Goal: Task Accomplishment & Management: Complete application form

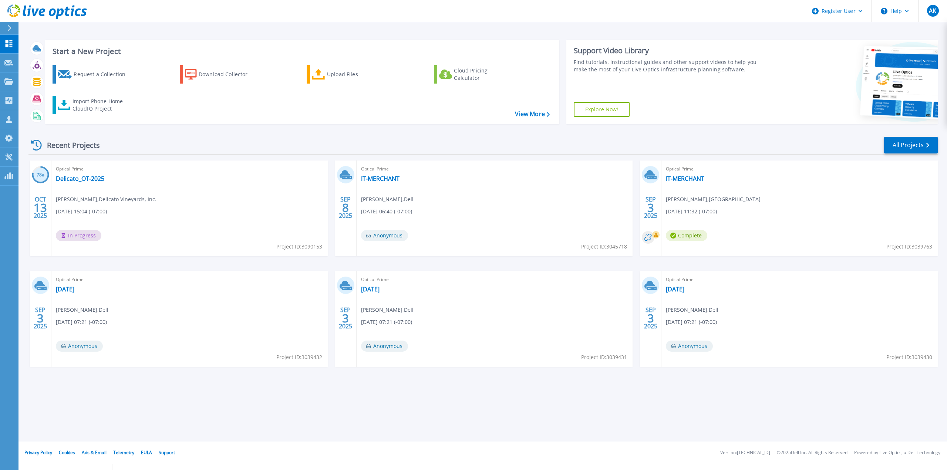
click at [5, 23] on button at bounding box center [9, 28] width 18 height 13
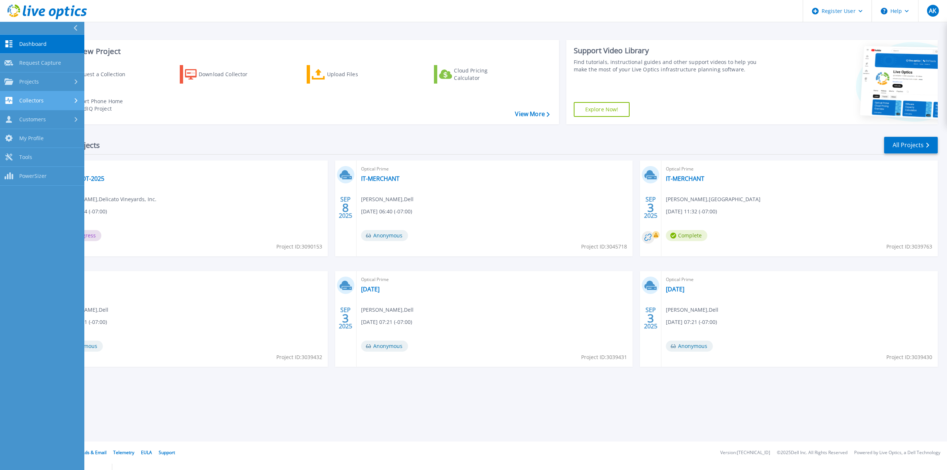
click at [45, 92] on link "Collectors Collectors" at bounding box center [42, 100] width 84 height 19
click at [49, 85] on link "Projects Projects" at bounding box center [42, 81] width 84 height 19
click at [68, 101] on link "Search Projects" at bounding box center [42, 100] width 84 height 19
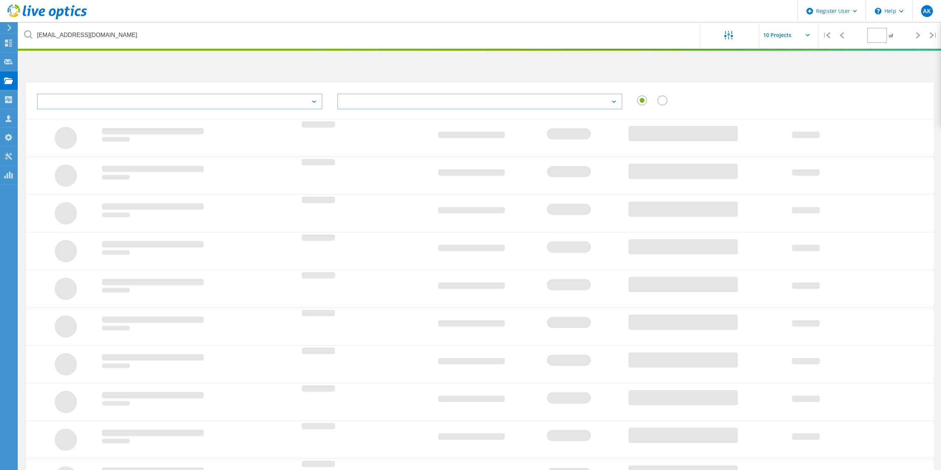
type input "1"
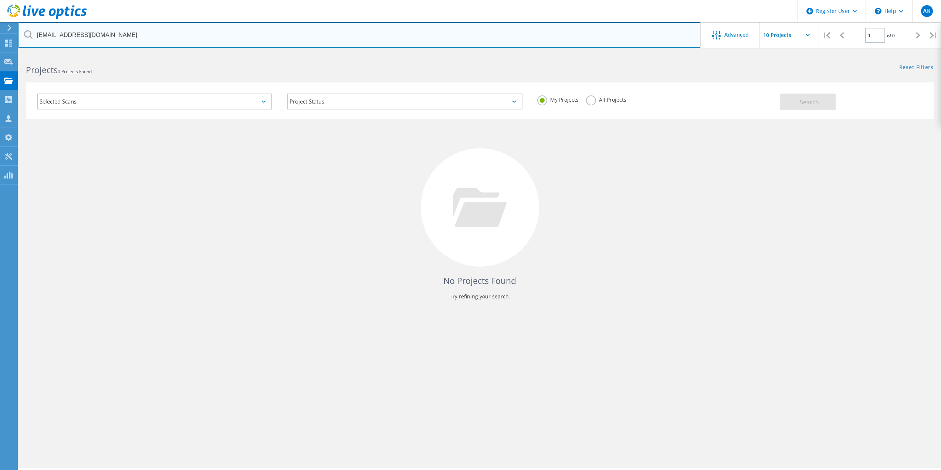
click at [111, 35] on input "creed@opendoorhealth.com" at bounding box center [359, 35] width 683 height 26
paste input "jmoeller@modocmedicalcenter.org"
type input "jmoeller@modocmedicalcenter.org"
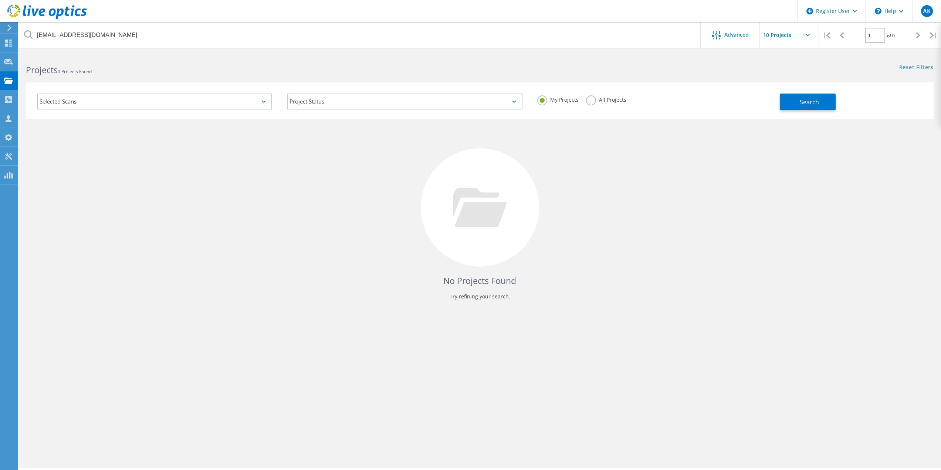
click at [616, 99] on label "All Projects" at bounding box center [606, 98] width 40 height 7
click at [0, 0] on input "All Projects" at bounding box center [0, 0] width 0 height 0
click at [812, 106] on button "Search" at bounding box center [808, 102] width 56 height 17
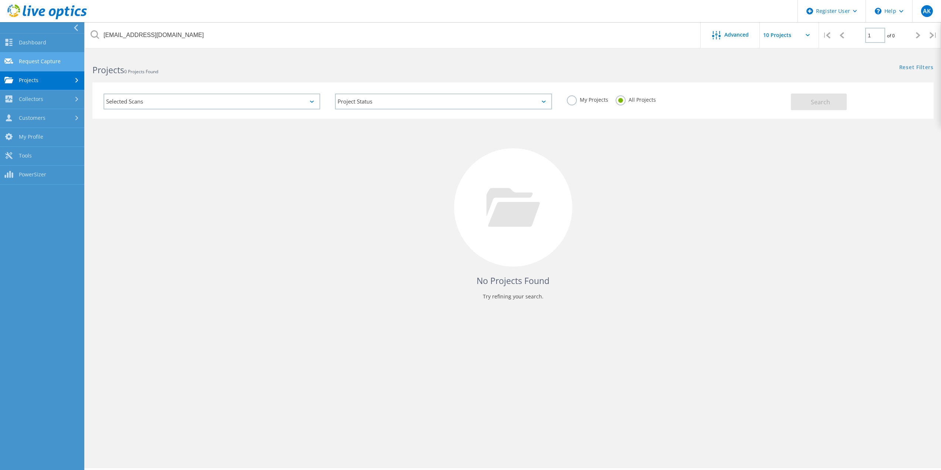
click at [48, 63] on link "Request Capture" at bounding box center [42, 62] width 84 height 19
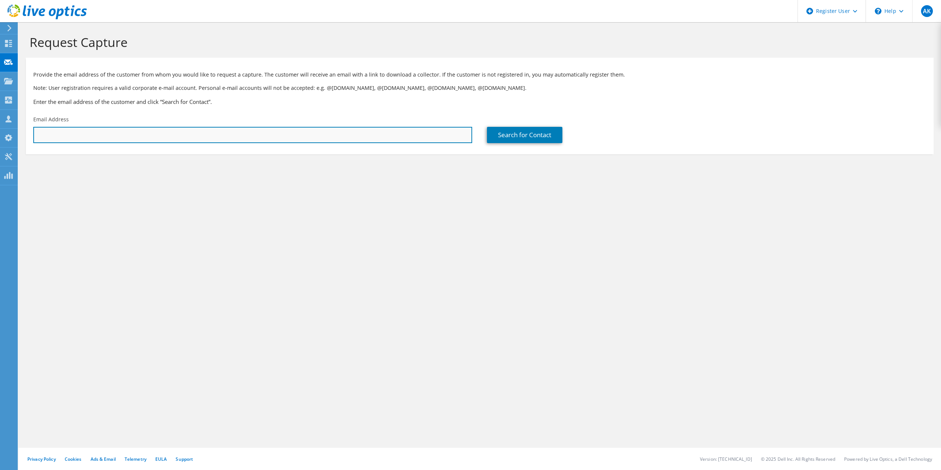
drag, startPoint x: 105, startPoint y: 139, endPoint x: 108, endPoint y: 134, distance: 5.8
click at [105, 139] on input "text" at bounding box center [252, 135] width 439 height 16
paste input "jmoeller@modocmedicalcenter.org"
type input "jmoeller@modocmedicalcenter.org"
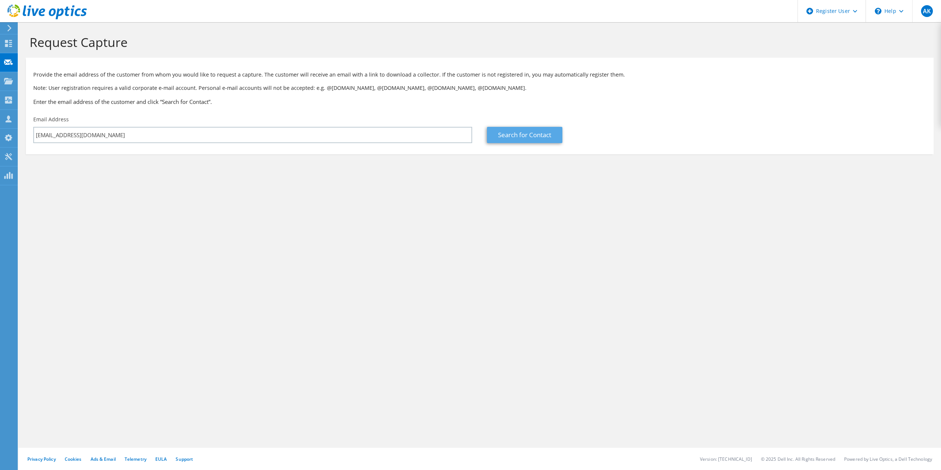
click at [562, 139] on div "Search for Contact" at bounding box center [706, 135] width 439 height 16
click at [557, 139] on link "Search for Contact" at bounding box center [524, 135] width 75 height 16
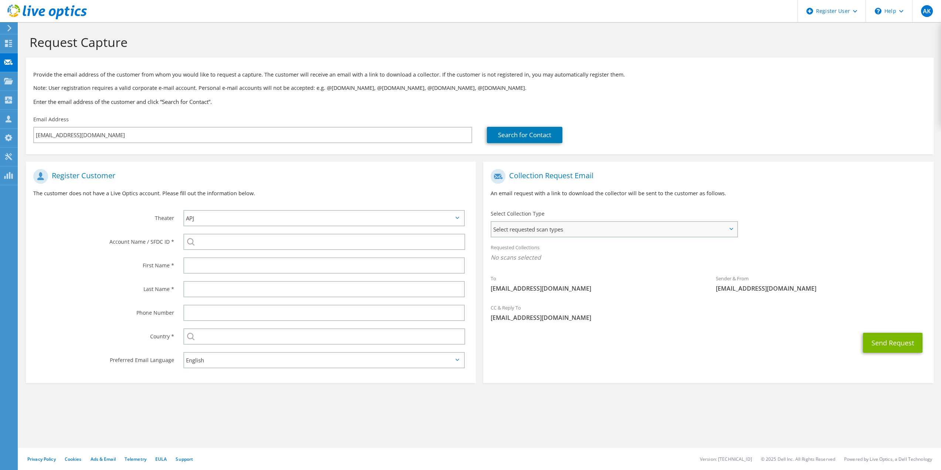
click at [658, 231] on span "Select requested scan types" at bounding box center [613, 229] width 245 height 15
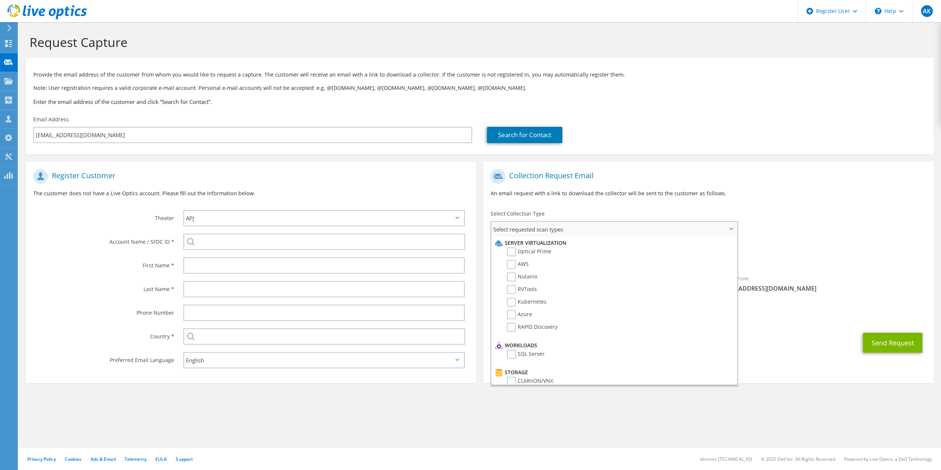
drag, startPoint x: 530, startPoint y: 251, endPoint x: 555, endPoint y: 251, distance: 24.8
click at [530, 251] on label "Optical Prime" at bounding box center [529, 251] width 44 height 9
click at [0, 0] on input "Optical Prime" at bounding box center [0, 0] width 0 height 0
click at [773, 220] on div "To jmoeller@modocmedicalcenter.org Sender & From liveoptics@liveoptics.com" at bounding box center [708, 233] width 450 height 137
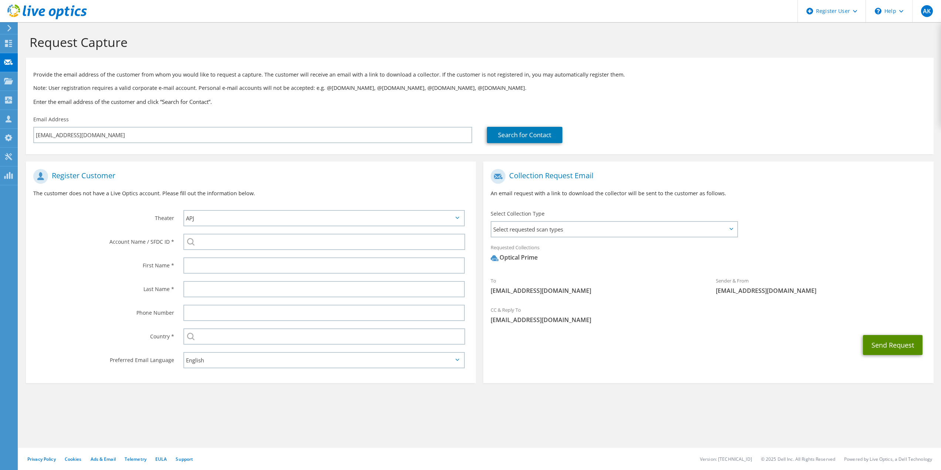
click at [875, 336] on button "Send Request" at bounding box center [893, 345] width 60 height 20
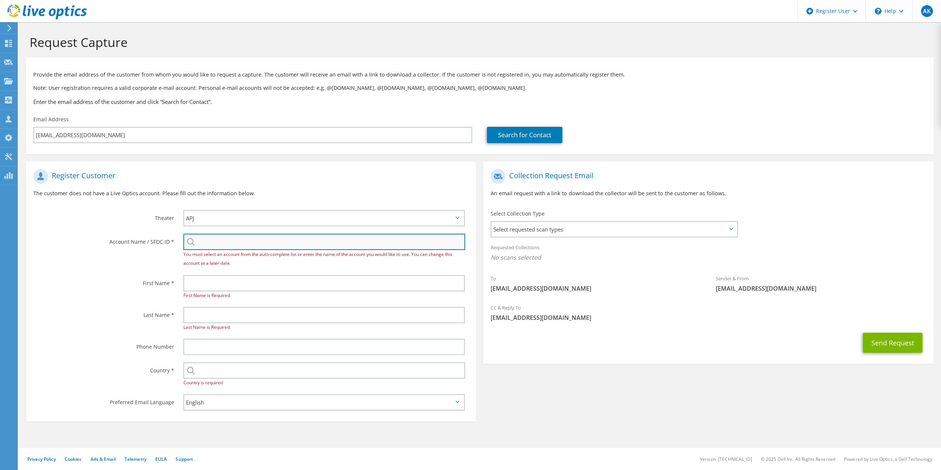
click at [297, 240] on input "search" at bounding box center [324, 242] width 282 height 16
paste input "725400920"
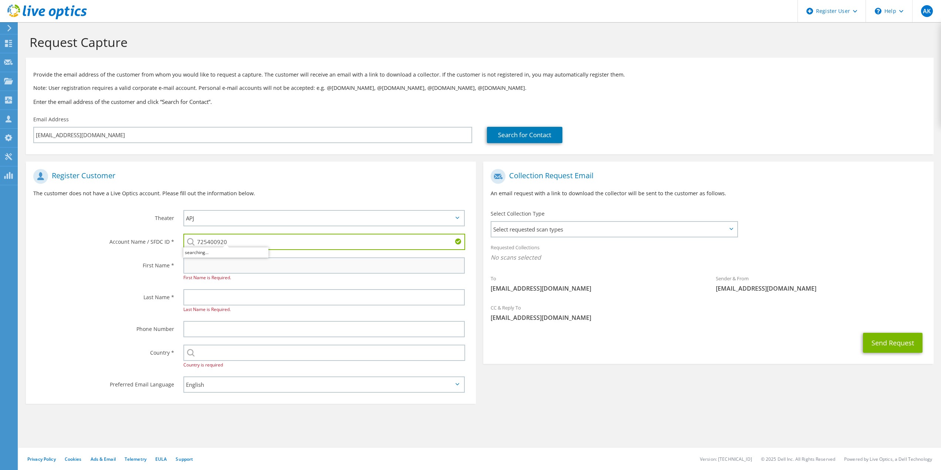
type input "725400920"
click at [246, 270] on input "text" at bounding box center [324, 265] width 282 height 16
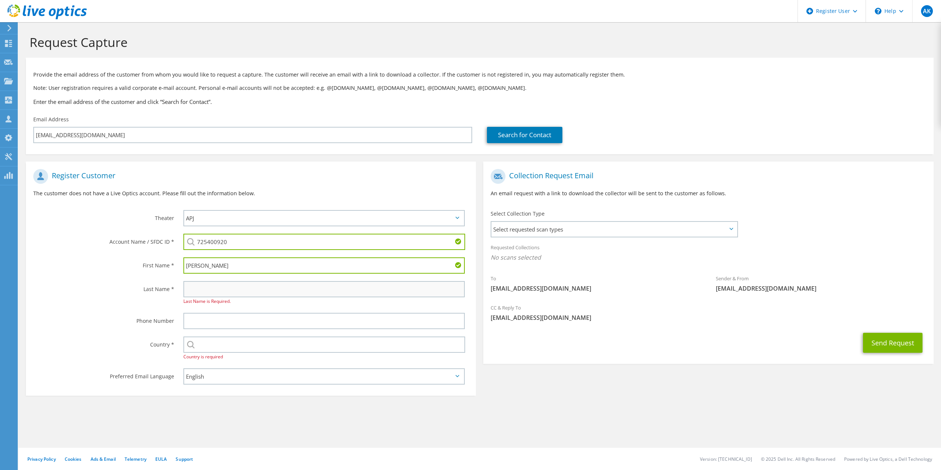
type input "Jason"
click at [263, 291] on input "text" at bounding box center [324, 289] width 282 height 16
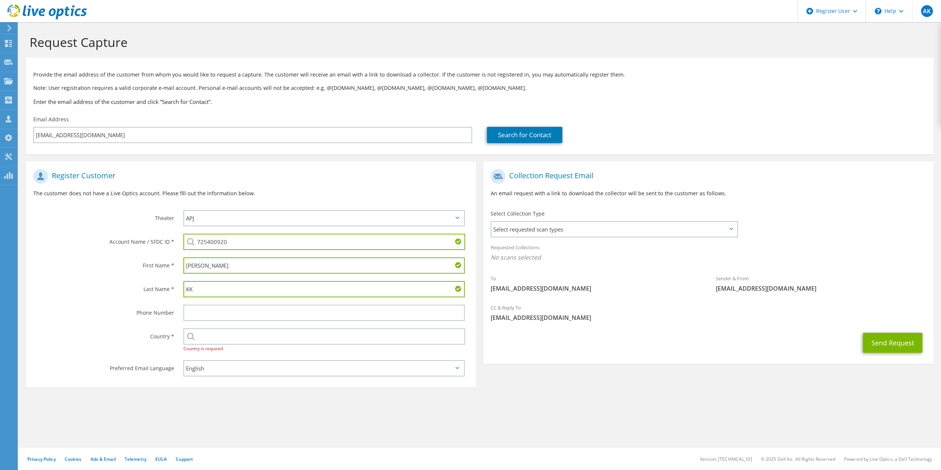
type input "K"
type input "Moeller"
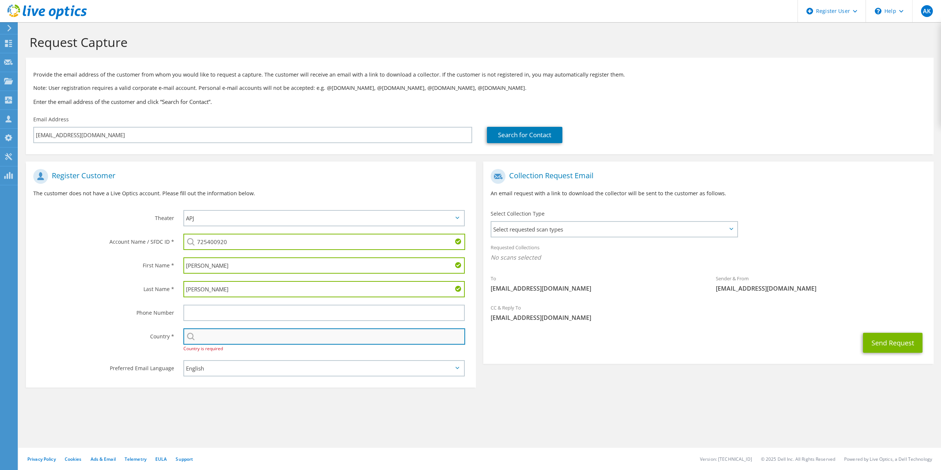
click at [246, 338] on input "text" at bounding box center [324, 336] width 282 height 16
type input "United States"
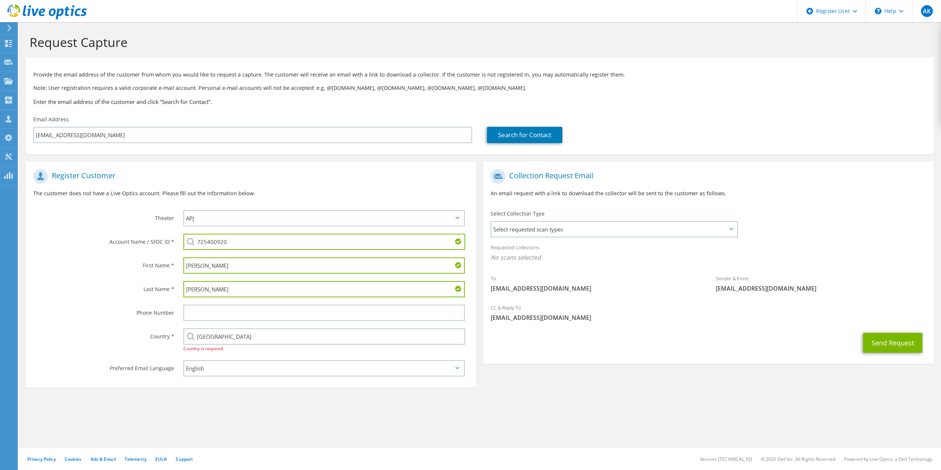
type input "4157939742"
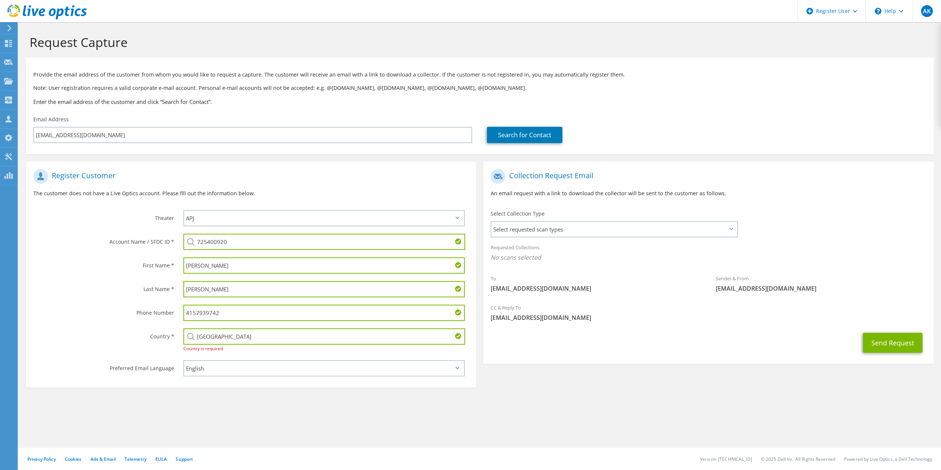
click at [220, 317] on input "4157939742" at bounding box center [324, 313] width 282 height 16
click at [265, 371] on select "English Deutsch Español Français Italiano Polski Português Русский 한국어 中文 日本語" at bounding box center [324, 368] width 282 height 16
click at [508, 398] on section "Request Capture Provide the email address of the customer from whom you would l…" at bounding box center [479, 225] width 923 height 406
click at [642, 223] on span "Select requested scan types" at bounding box center [613, 229] width 245 height 15
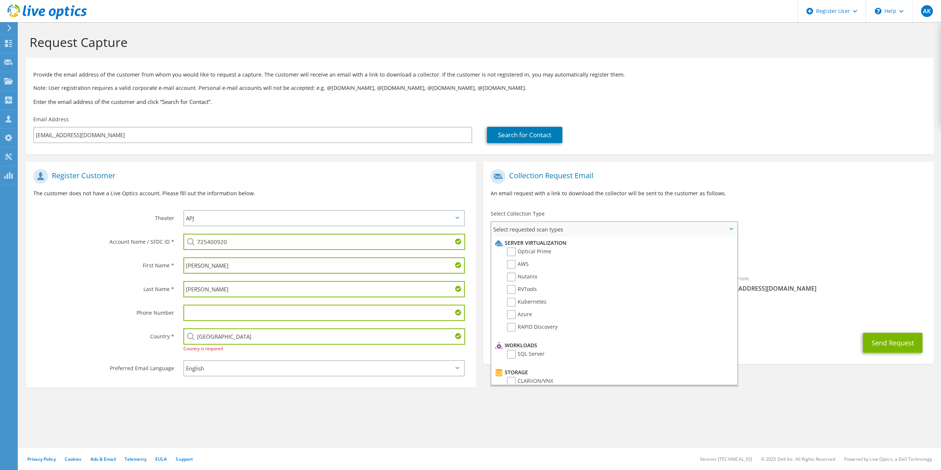
drag, startPoint x: 546, startPoint y: 253, endPoint x: 569, endPoint y: 257, distance: 23.6
click at [547, 253] on label "Optical Prime" at bounding box center [529, 251] width 44 height 9
click at [0, 0] on input "Optical Prime" at bounding box center [0, 0] width 0 height 0
click at [880, 344] on button "Send Request" at bounding box center [893, 345] width 60 height 20
